Goal: Check status: Check status

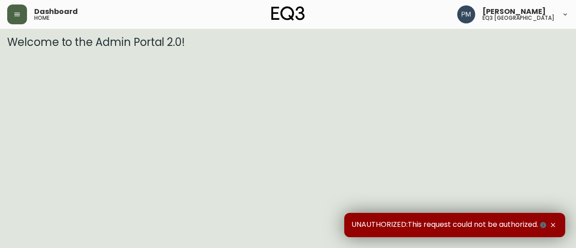
click at [9, 18] on button "button" at bounding box center [17, 15] width 20 height 20
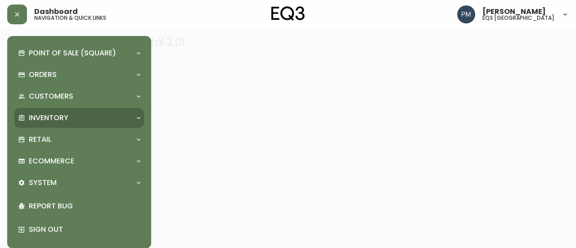
click at [94, 117] on div "Inventory" at bounding box center [74, 118] width 113 height 10
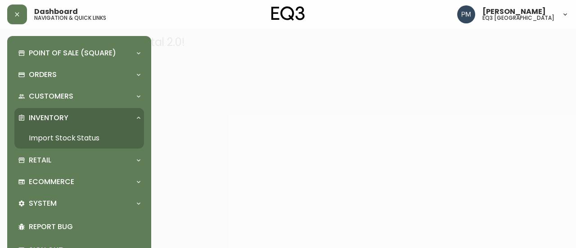
click at [75, 135] on link "Import Stock Status" at bounding box center [79, 138] width 130 height 21
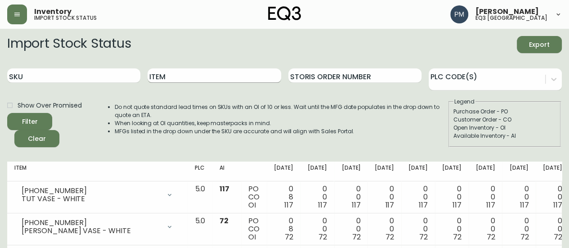
click at [157, 75] on input "Item" at bounding box center [214, 75] width 133 height 14
click at [7, 113] on button "Filter" at bounding box center [29, 121] width 45 height 17
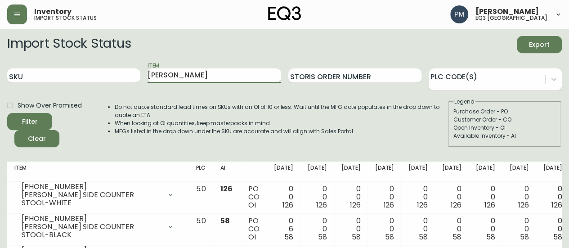
click at [157, 75] on input "[PERSON_NAME]" at bounding box center [214, 75] width 133 height 14
type input "[PERSON_NAME]"
click at [7, 113] on button "Filter" at bounding box center [29, 121] width 45 height 17
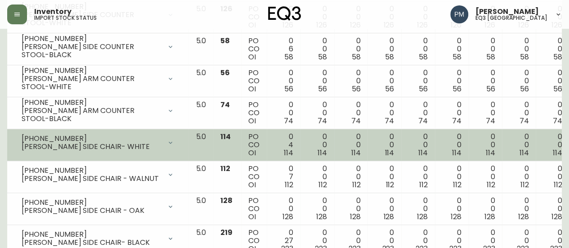
scroll to position [191, 0]
